Goal: Transaction & Acquisition: Book appointment/travel/reservation

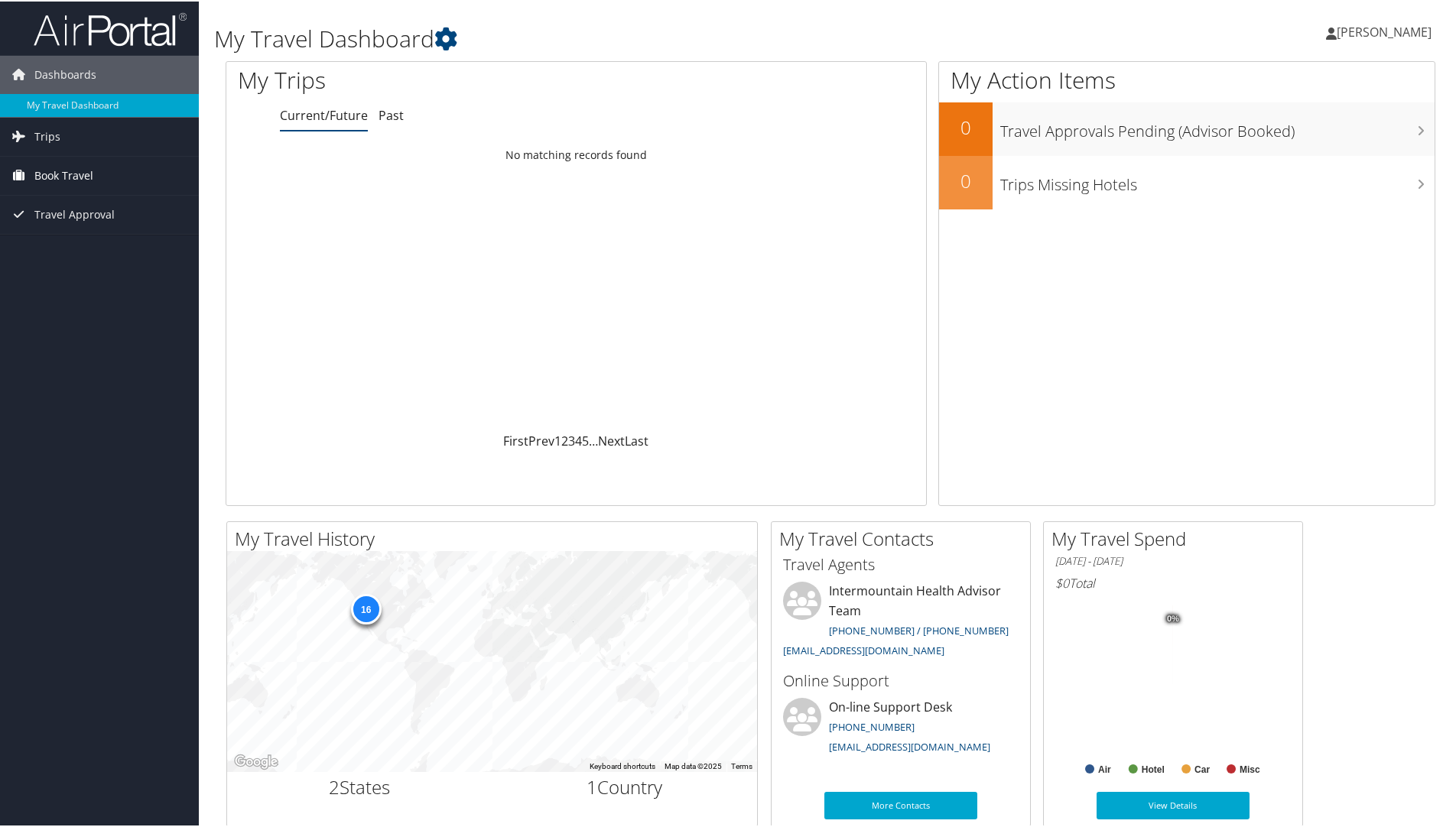
click at [90, 182] on span "Book Travel" at bounding box center [63, 174] width 59 height 38
click at [124, 256] on link "Book/Manage Online Trips" at bounding box center [99, 251] width 198 height 23
click at [113, 174] on link "Book Travel" at bounding box center [99, 174] width 198 height 38
click at [126, 251] on link "Book/Manage Online Trips" at bounding box center [99, 251] width 198 height 23
